Goal: Task Accomplishment & Management: Use online tool/utility

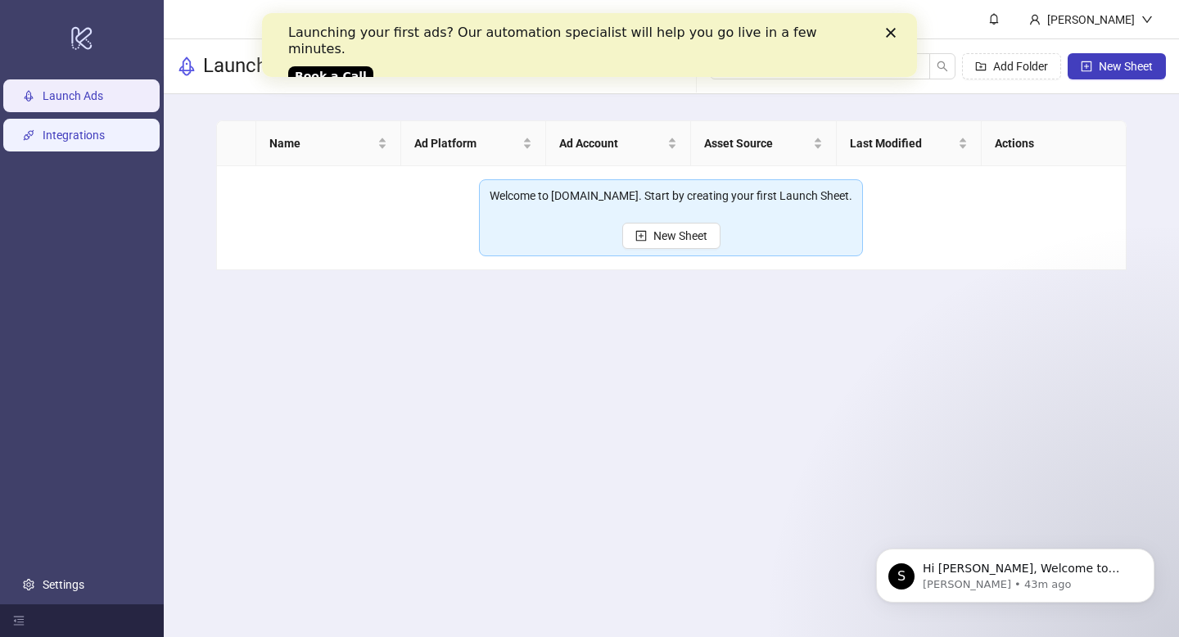
click at [105, 138] on link "Integrations" at bounding box center [74, 135] width 62 height 13
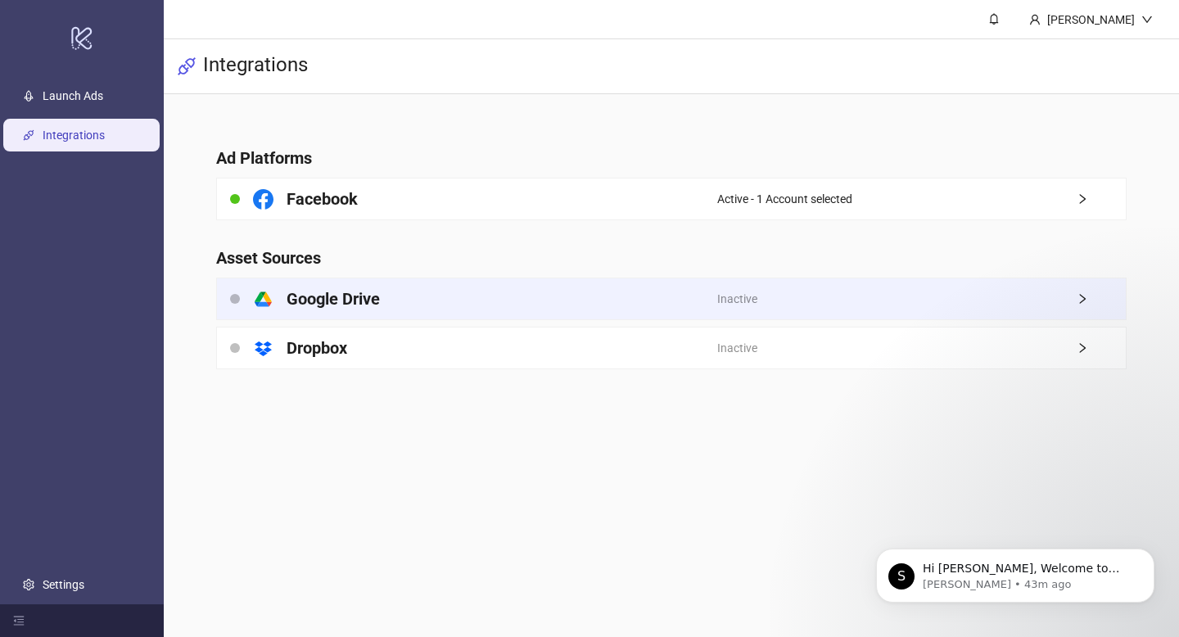
click at [943, 300] on div "Inactive" at bounding box center [921, 298] width 409 height 41
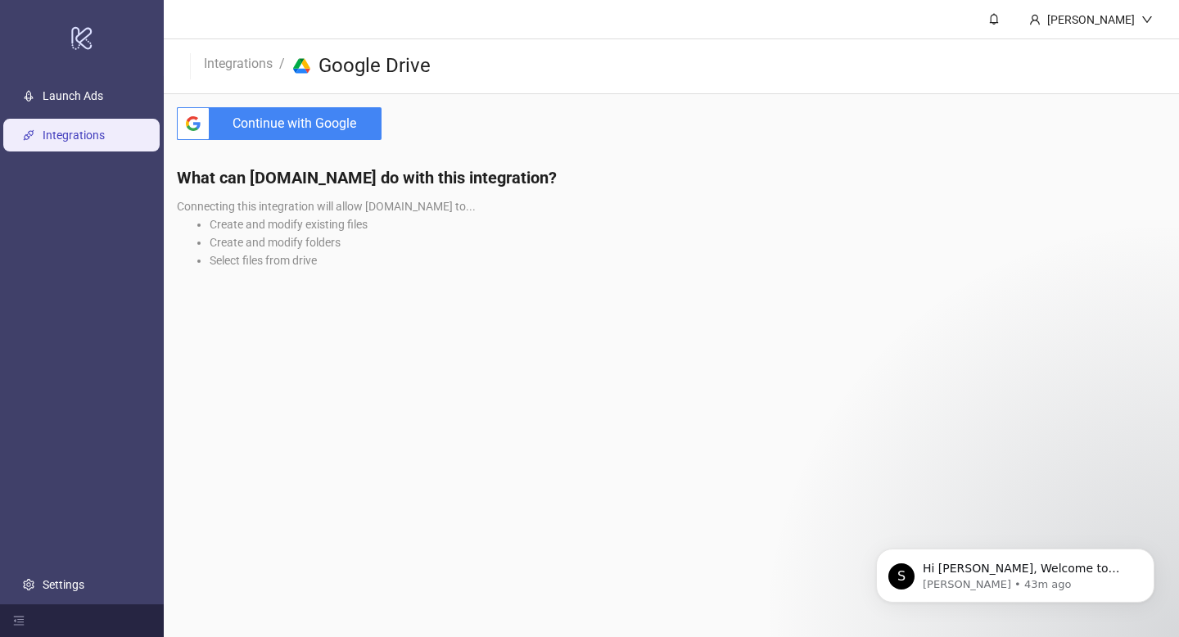
click at [323, 123] on span "Continue with Google" at bounding box center [298, 123] width 165 height 33
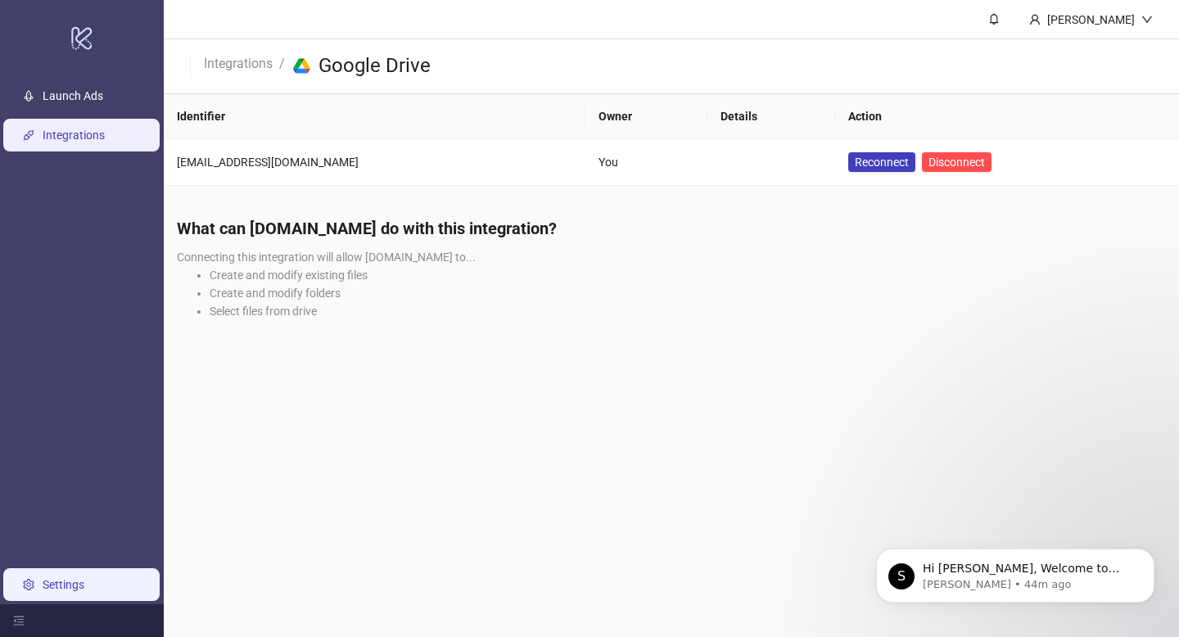
click at [66, 578] on link "Settings" at bounding box center [64, 584] width 42 height 13
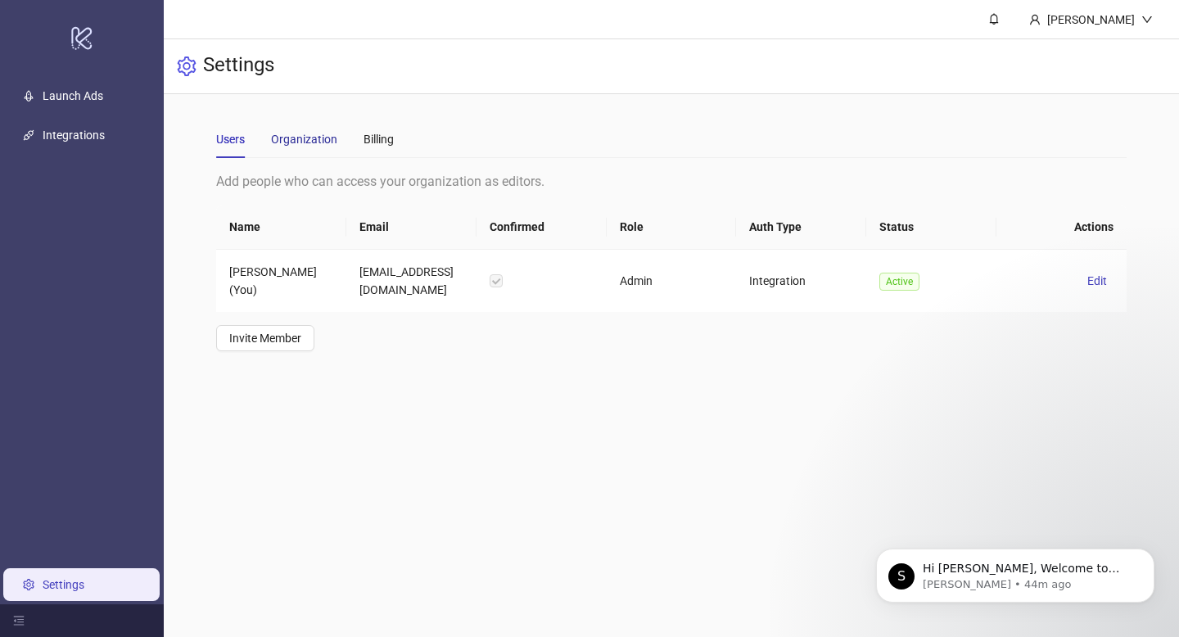
click at [301, 138] on div "Organization" at bounding box center [304, 139] width 66 height 18
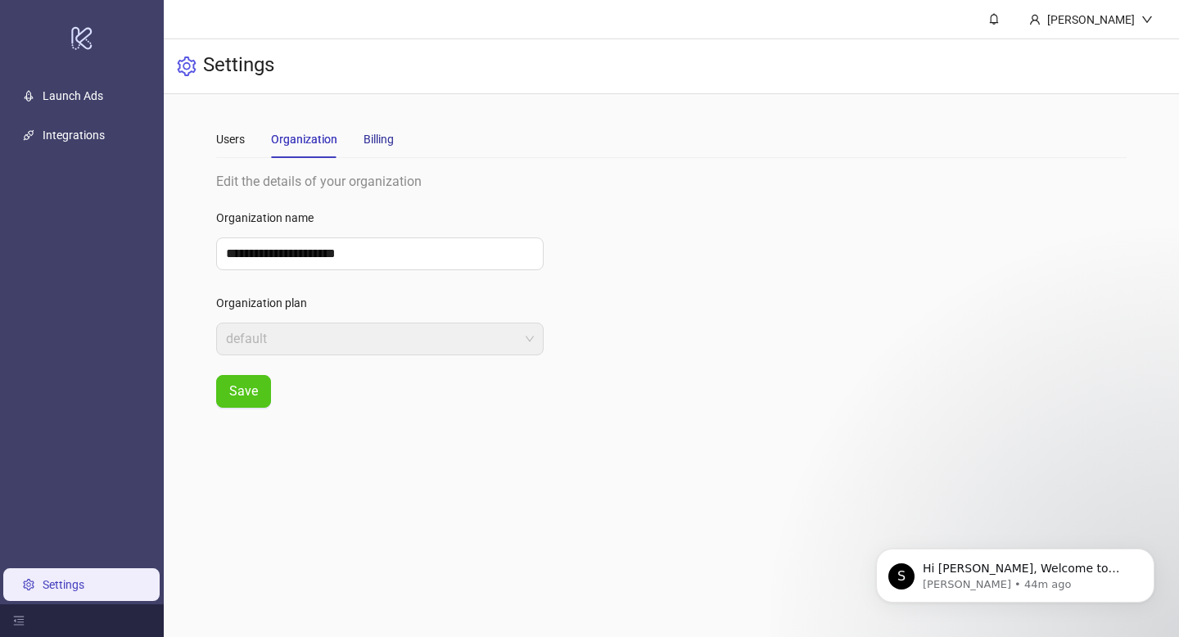
click at [383, 134] on div "Billing" at bounding box center [378, 139] width 30 height 18
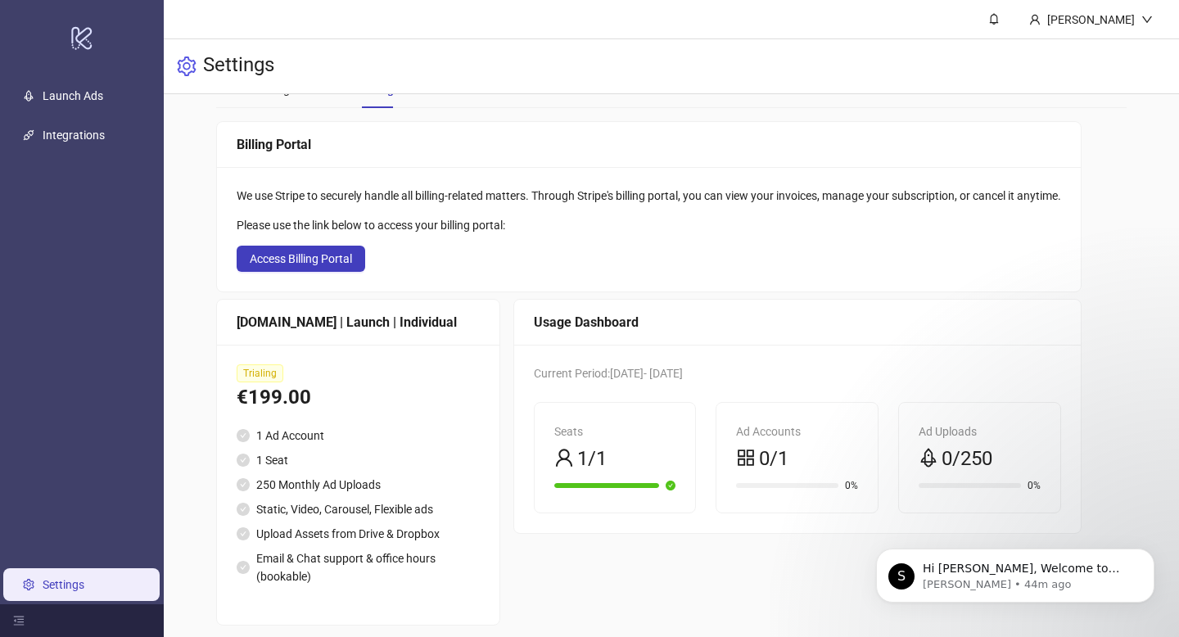
scroll to position [64, 0]
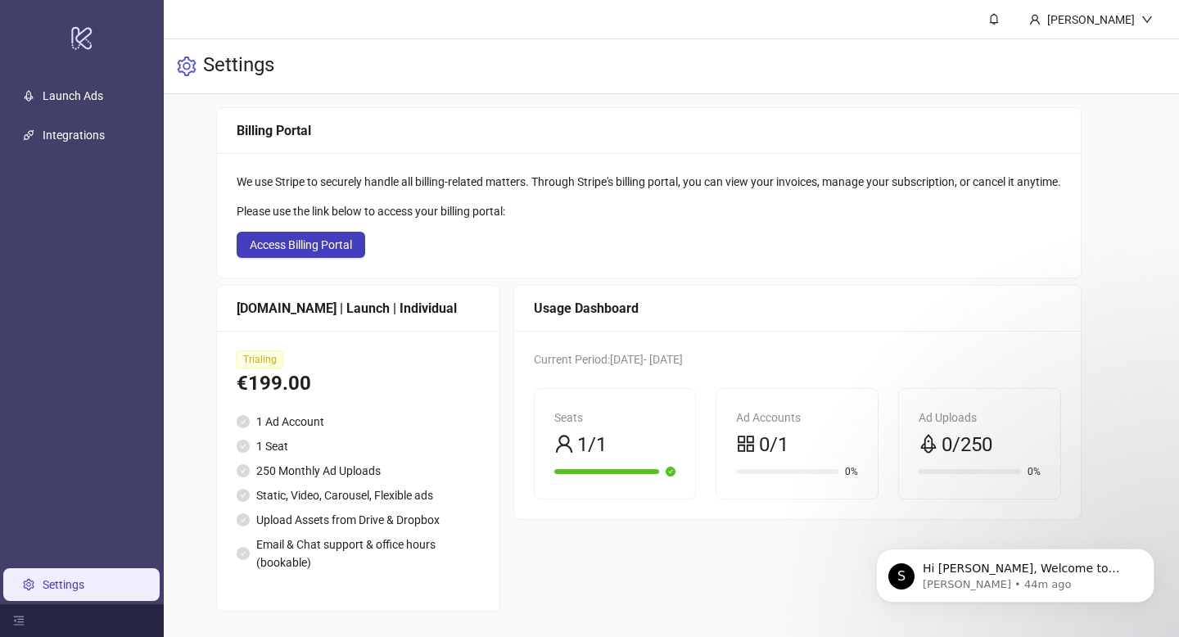
click at [791, 408] on div "Ad Accounts" at bounding box center [797, 417] width 122 height 18
click at [648, 421] on div "Seats" at bounding box center [615, 417] width 122 height 18
click at [752, 422] on div "Ad Accounts" at bounding box center [797, 417] width 122 height 18
click at [967, 401] on div "Ad Uploads 0/250 0%" at bounding box center [979, 444] width 161 height 110
click at [102, 98] on link "Launch Ads" at bounding box center [73, 95] width 61 height 13
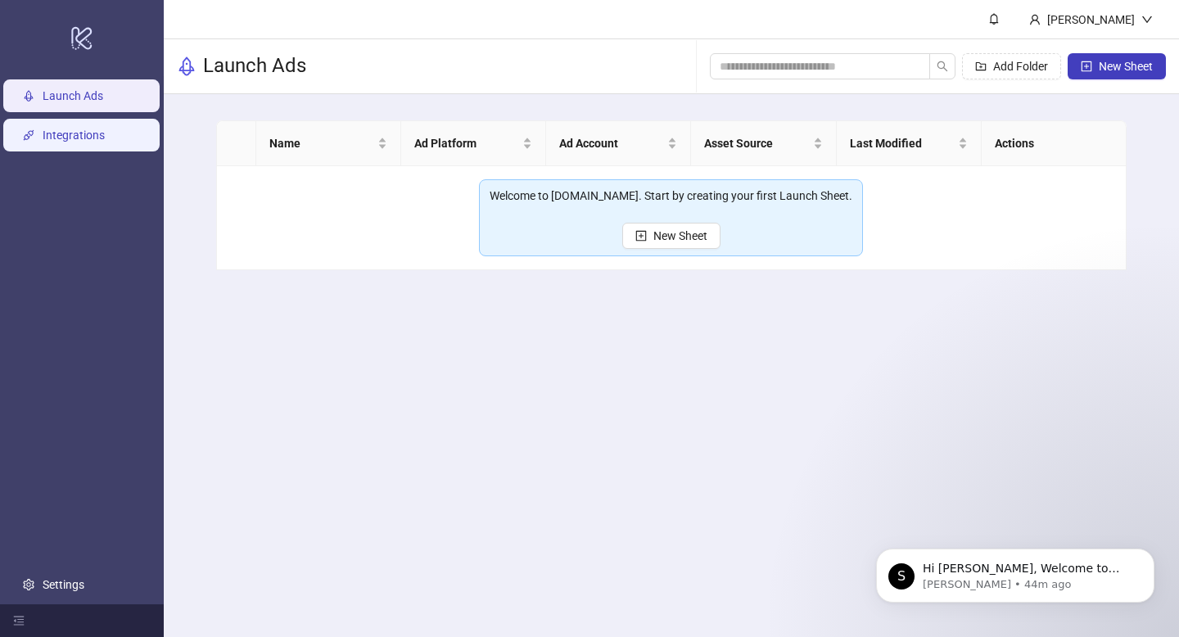
click at [72, 133] on link "Integrations" at bounding box center [74, 135] width 62 height 13
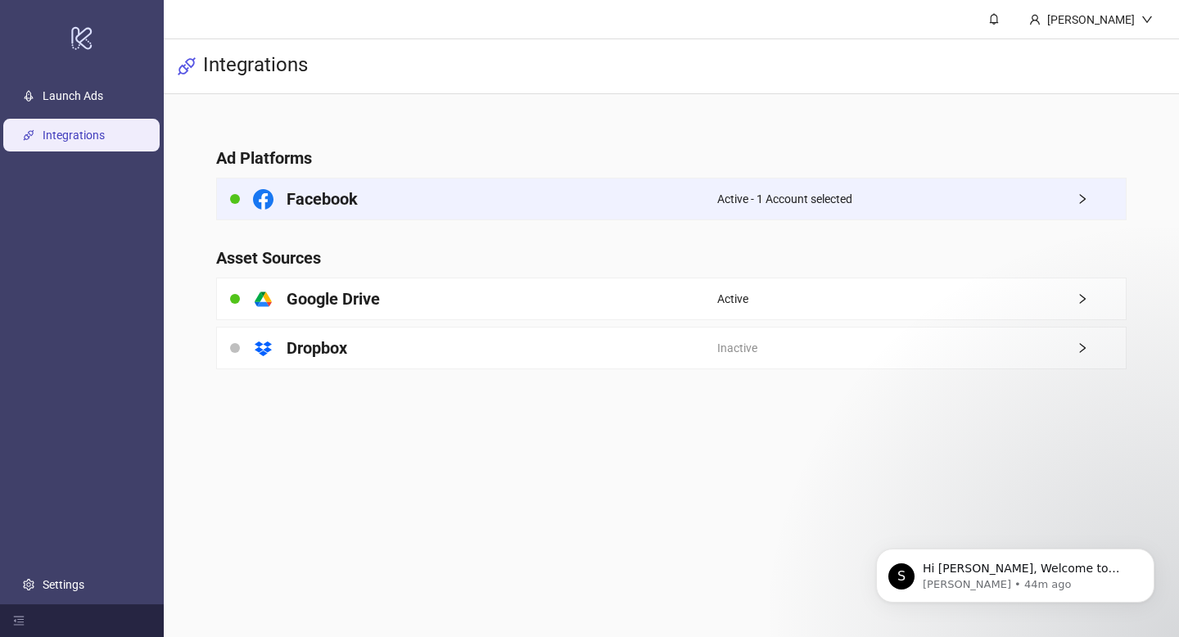
click at [432, 201] on div "Facebook" at bounding box center [467, 198] width 500 height 41
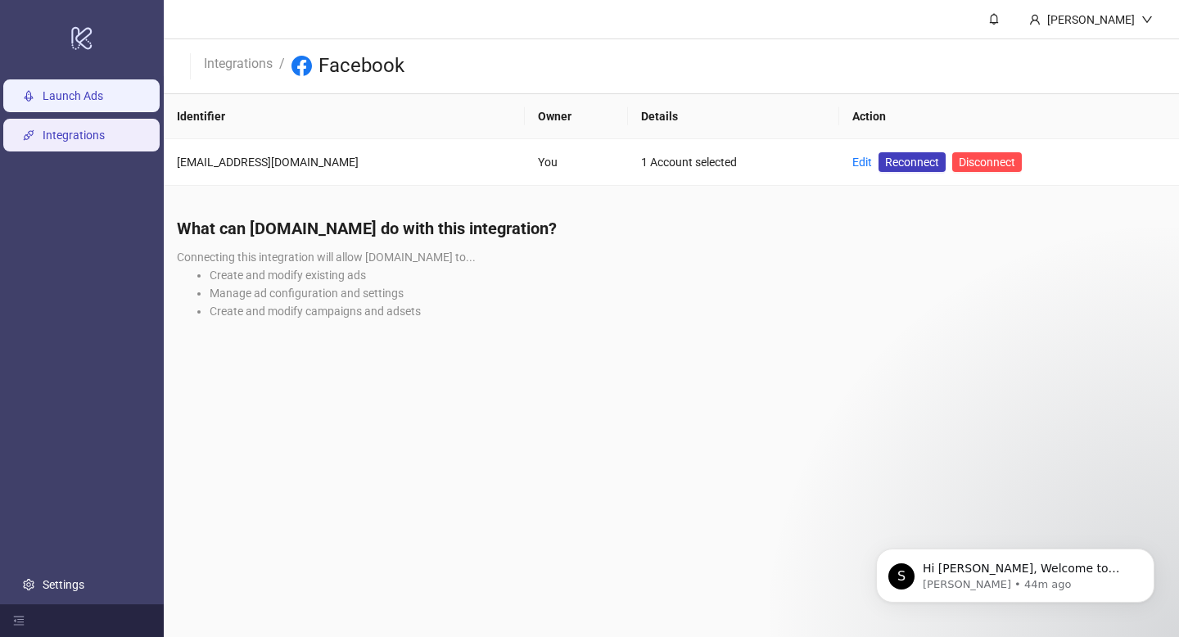
click at [57, 90] on link "Launch Ads" at bounding box center [73, 95] width 61 height 13
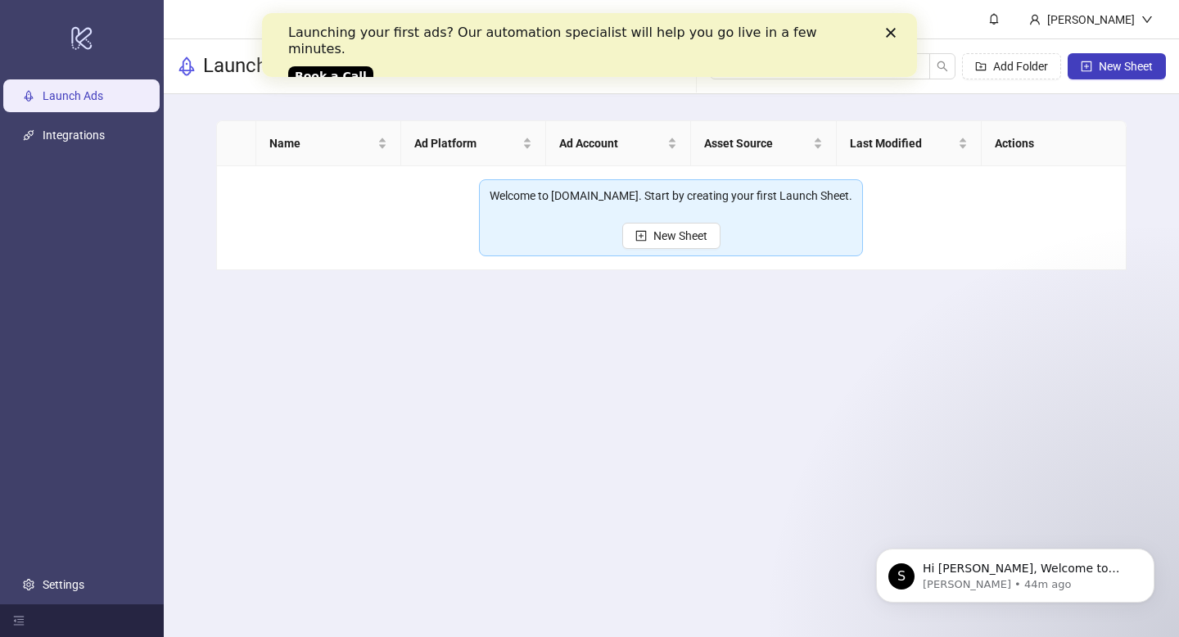
click at [891, 34] on icon "Close" at bounding box center [891, 33] width 10 height 10
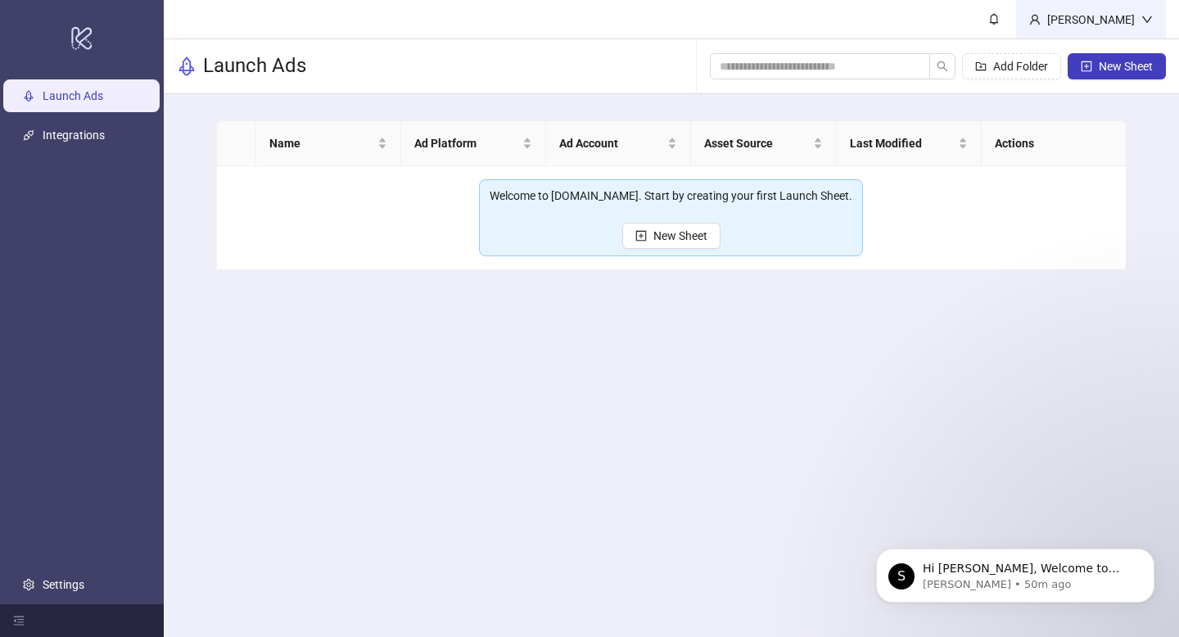
click at [1098, 5] on div "[PERSON_NAME]" at bounding box center [1091, 19] width 150 height 38
click at [1097, 6] on div "[PERSON_NAME]" at bounding box center [1091, 19] width 150 height 38
click at [797, 397] on main "[PERSON_NAME] Launch Ads Add Folder New Sheet Name Ad Platform Ad Account Asset…" at bounding box center [671, 318] width 1015 height 637
